Goal: Find specific page/section: Find specific page/section

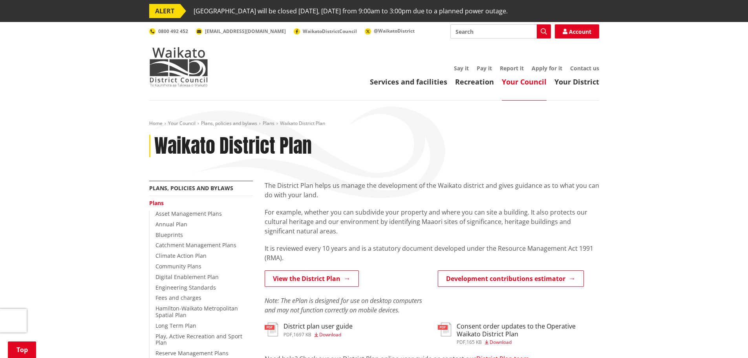
scroll to position [157, 0]
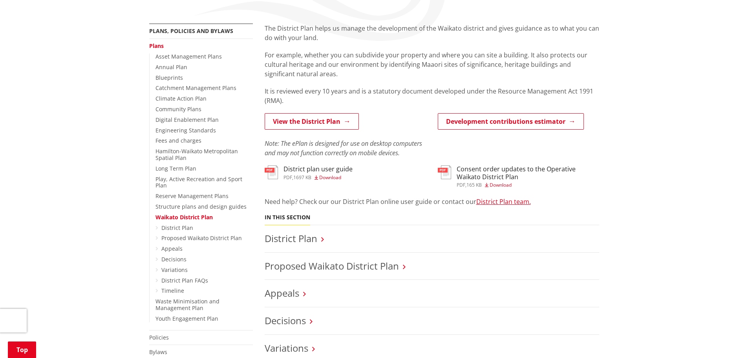
click at [267, 112] on div "The District Plan helps us manage the development of the Waikato district and g…" at bounding box center [432, 267] width 346 height 486
click at [279, 121] on link "View the District Plan" at bounding box center [312, 121] width 94 height 16
drag, startPoint x: 353, startPoint y: 256, endPoint x: 352, endPoint y: 261, distance: 5.2
click at [353, 258] on li "Proposed Waikato District Plan" at bounding box center [432, 265] width 335 height 27
click at [351, 263] on link "Proposed Waikato District Plan" at bounding box center [332, 265] width 134 height 13
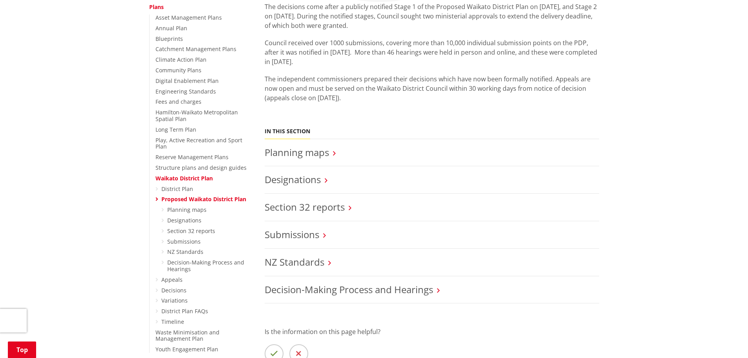
scroll to position [196, 0]
click at [330, 155] on h3 "Planning maps" at bounding box center [432, 151] width 335 height 11
click at [311, 148] on link "Planning maps" at bounding box center [297, 151] width 64 height 13
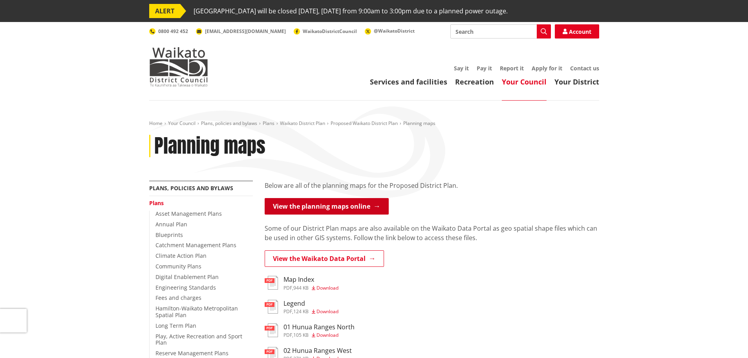
click at [320, 205] on link "View the planning maps online" at bounding box center [327, 206] width 124 height 16
